Goal: Task Accomplishment & Management: Use online tool/utility

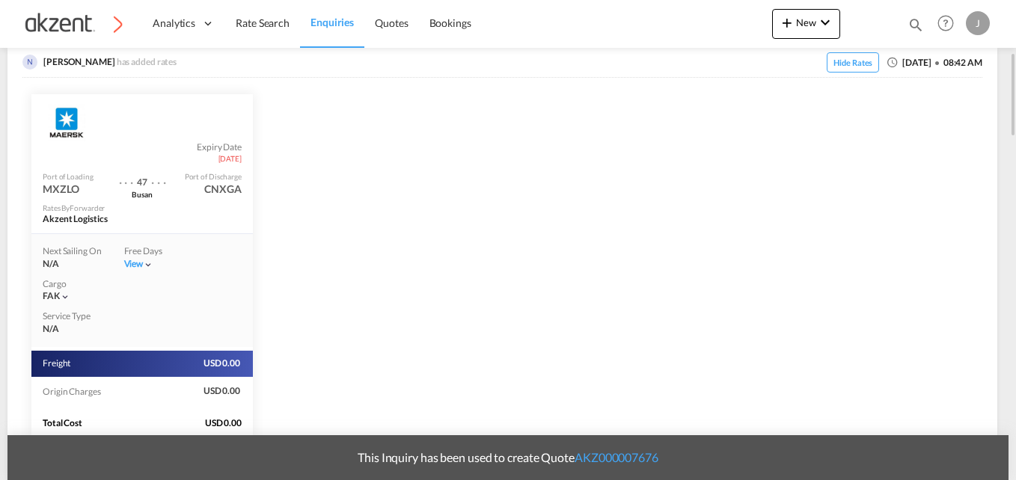
scroll to position [449, 0]
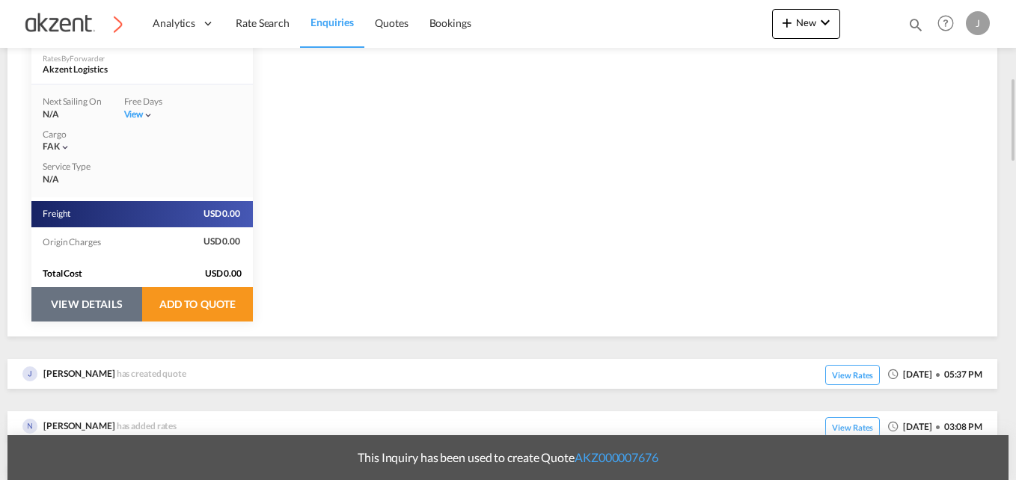
click at [88, 311] on button "VIEW DETAILS" at bounding box center [86, 304] width 111 height 34
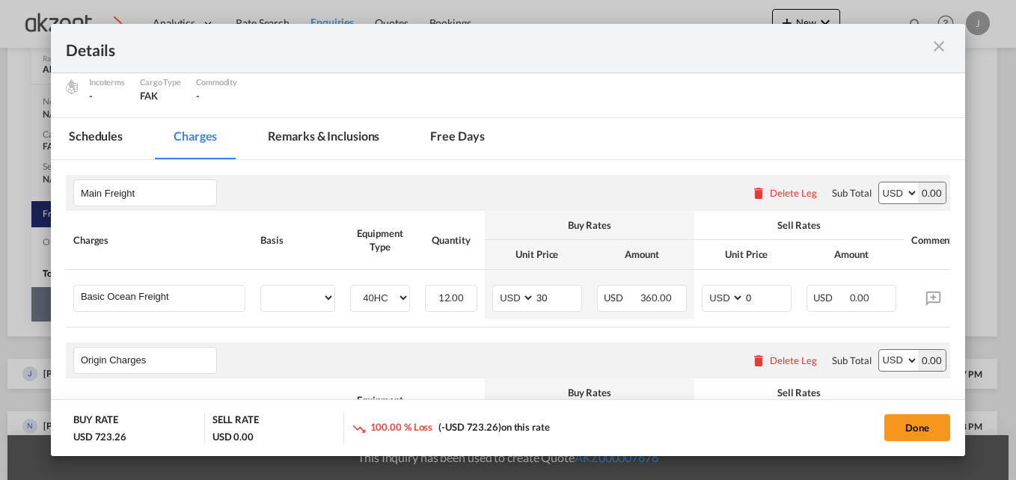
scroll to position [299, 0]
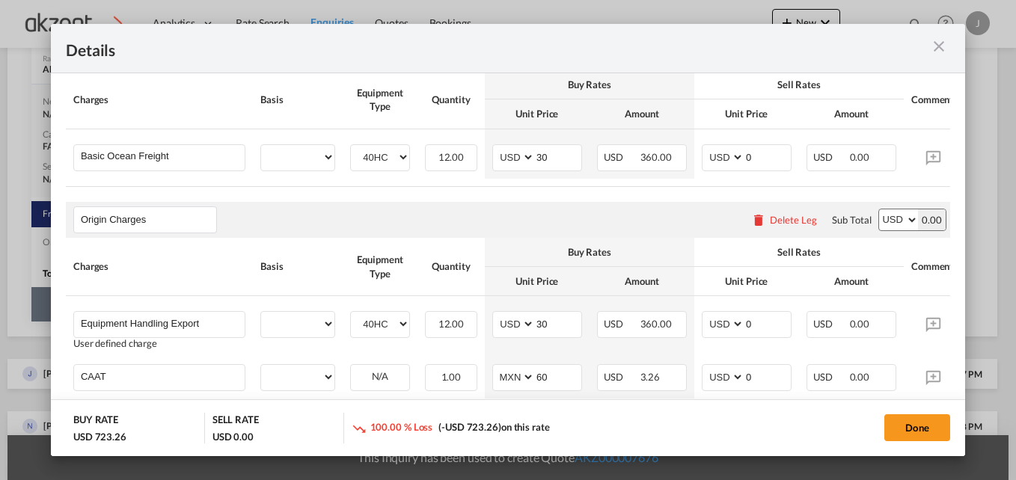
select select "per equipment"
select select "per_hbl"
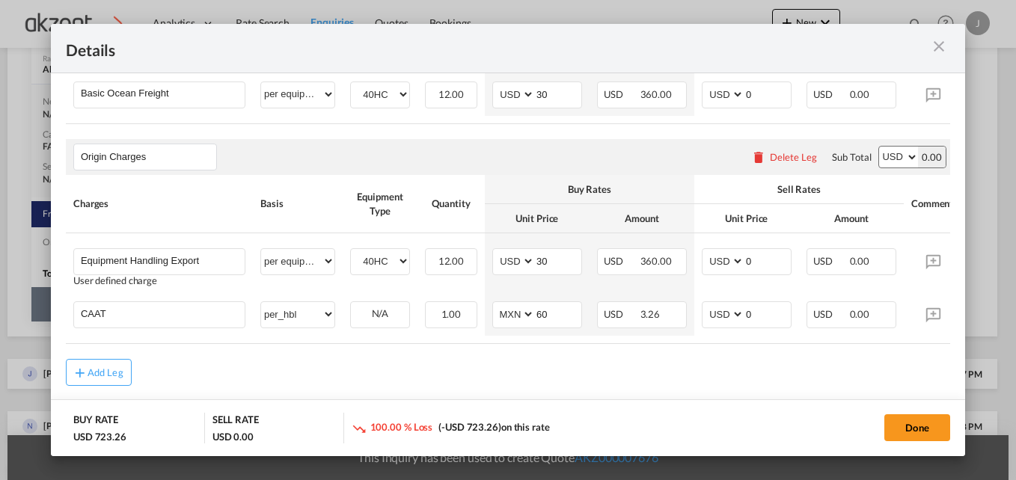
scroll to position [387, 0]
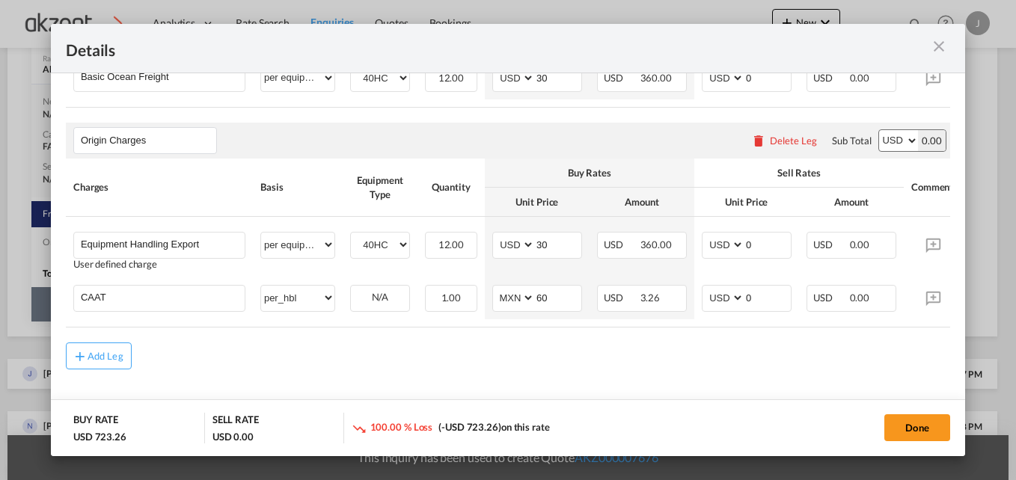
click at [938, 44] on md-icon "icon-close m-3 fg-AAA8AD cursor" at bounding box center [939, 46] width 18 height 18
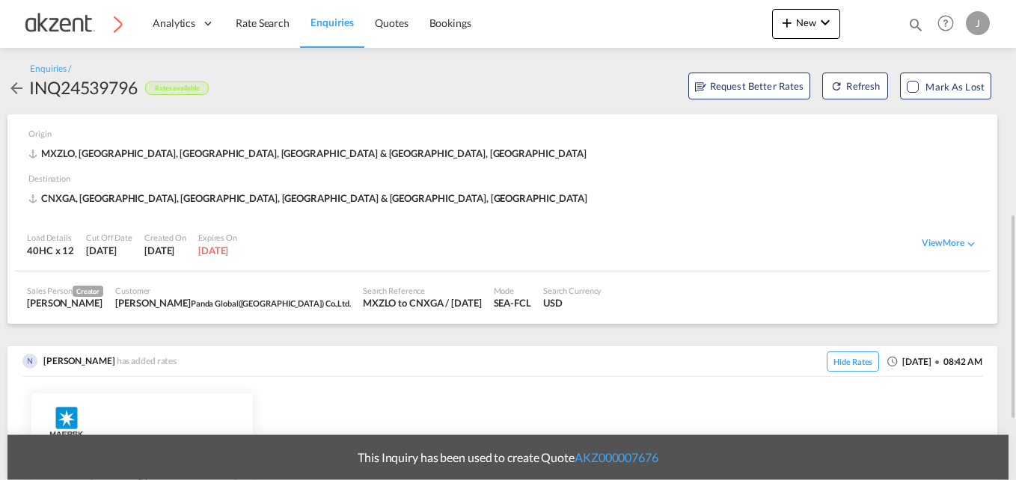
scroll to position [299, 0]
